Goal: Task Accomplishment & Management: Manage account settings

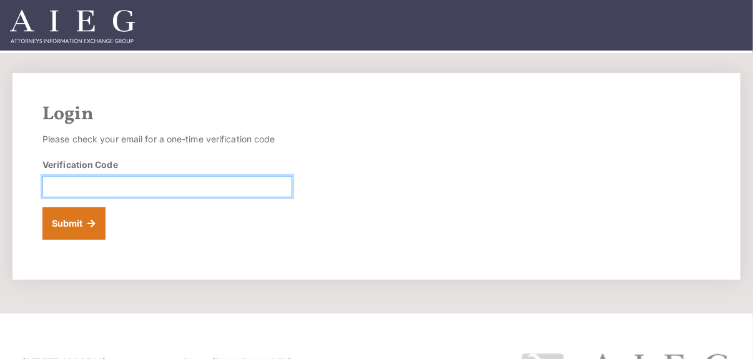
click at [60, 182] on input "Verification Code" at bounding box center [167, 186] width 250 height 21
type input "807171"
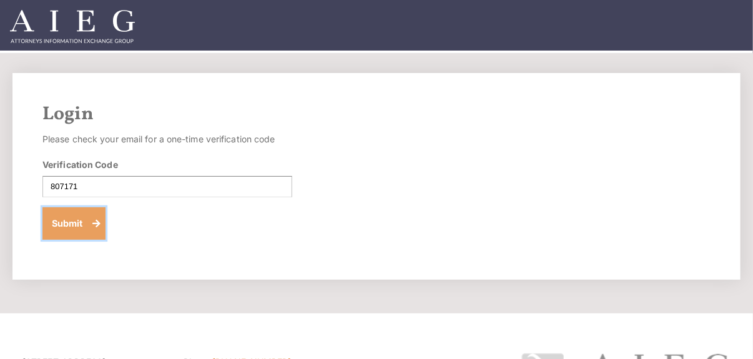
click at [69, 225] on button "Submit" at bounding box center [73, 223] width 63 height 32
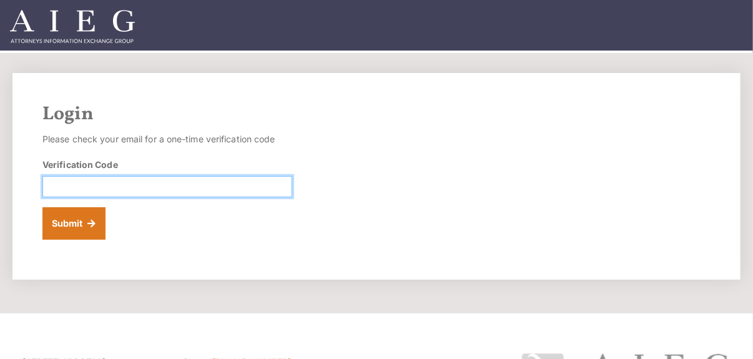
click at [58, 182] on input "Verification Code" at bounding box center [167, 186] width 250 height 21
type input "950555"
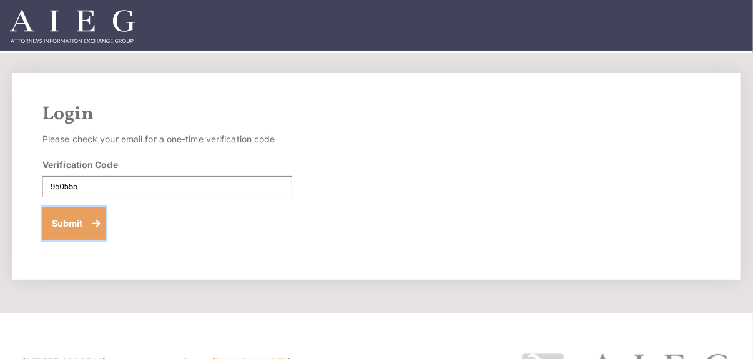
click at [62, 217] on button "Submit" at bounding box center [73, 223] width 63 height 32
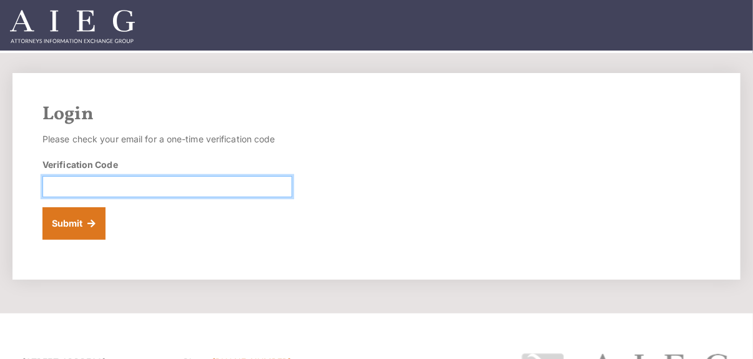
click at [58, 185] on input "Verification Code" at bounding box center [167, 186] width 250 height 21
type input "779222"
click at [42, 207] on button "Submit" at bounding box center [73, 223] width 63 height 32
